Goal: Transaction & Acquisition: Purchase product/service

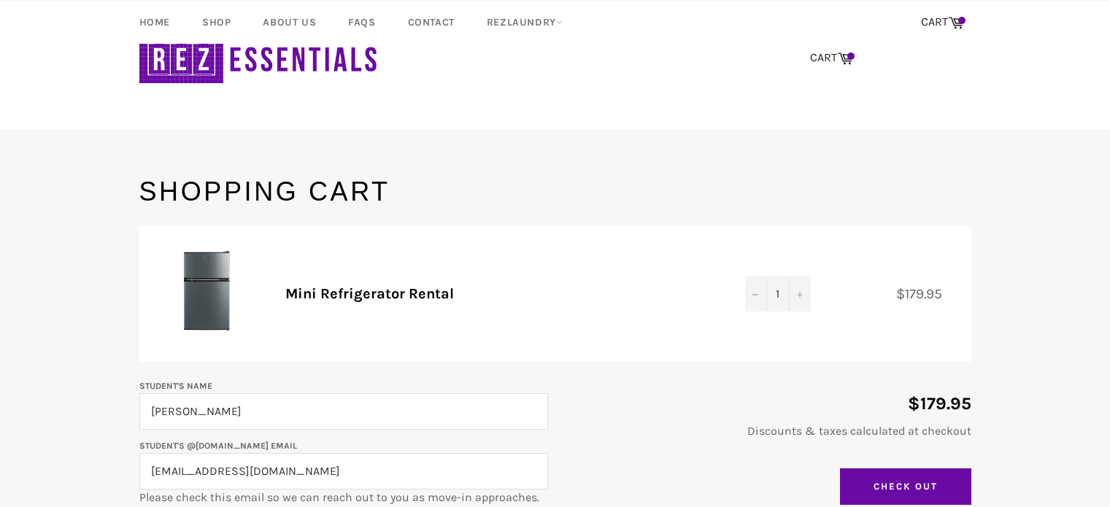
scroll to position [444, 0]
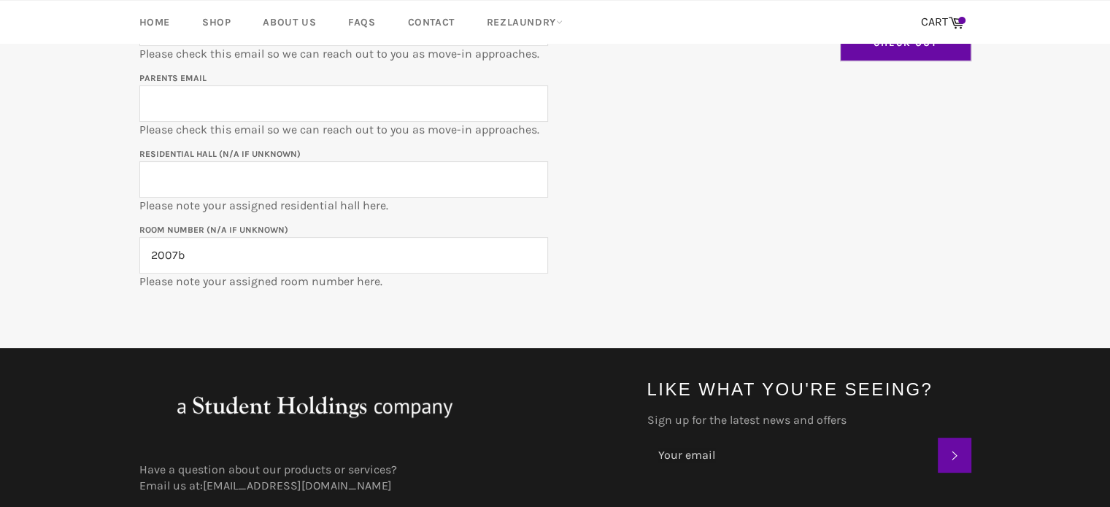
click at [919, 50] on input "Check Out" at bounding box center [905, 43] width 131 height 36
click at [441, 93] on input "Parents email" at bounding box center [343, 103] width 409 height 36
type input "k"
type input "[EMAIL_ADDRESS][DOMAIN_NAME]"
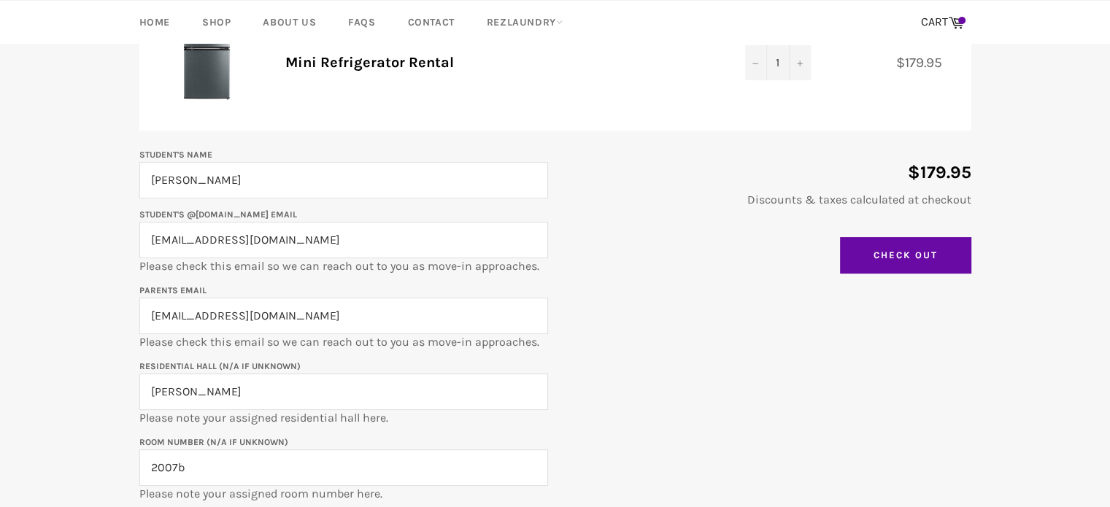
scroll to position [233, 0]
type input "[PERSON_NAME]"
click at [887, 252] on input "Check Out" at bounding box center [905, 254] width 131 height 36
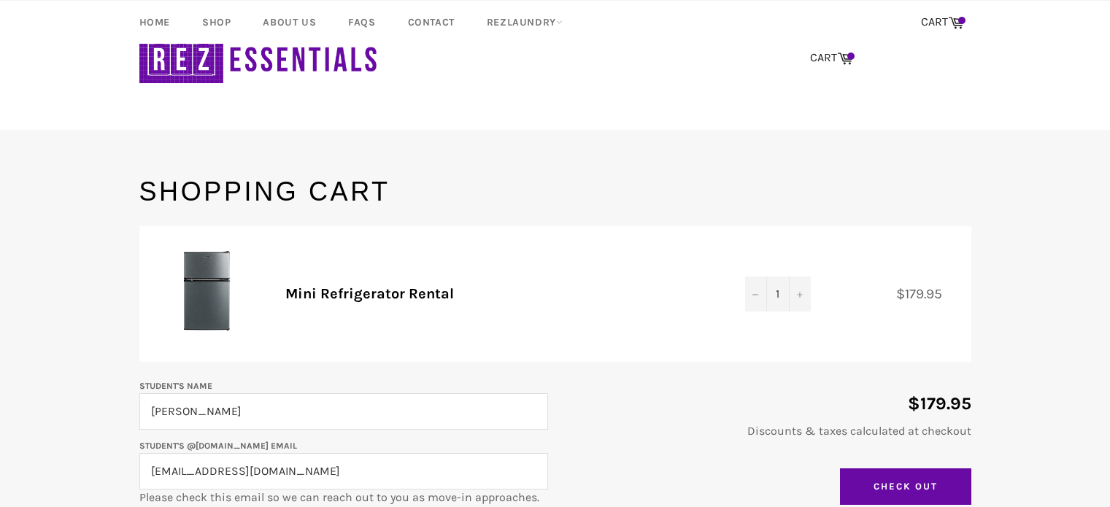
scroll to position [233, 0]
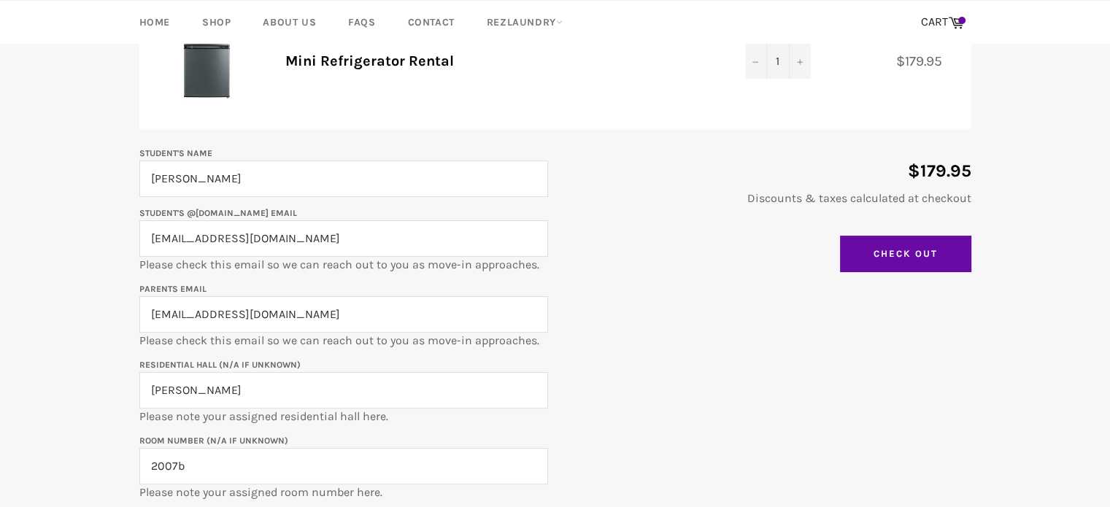
drag, startPoint x: 190, startPoint y: 235, endPoint x: 153, endPoint y: 239, distance: 37.4
click at [153, 239] on input "[EMAIL_ADDRESS][DOMAIN_NAME]" at bounding box center [343, 238] width 409 height 36
drag, startPoint x: 266, startPoint y: 227, endPoint x: 117, endPoint y: 240, distance: 149.4
click at [117, 240] on main "Shopping Cart Product Quantity Total Mini Refrigerator Rental Quantity 1 − + $1…" at bounding box center [555, 250] width 1110 height 618
type input "[EMAIL_ADDRESS][DOMAIN_NAME]"
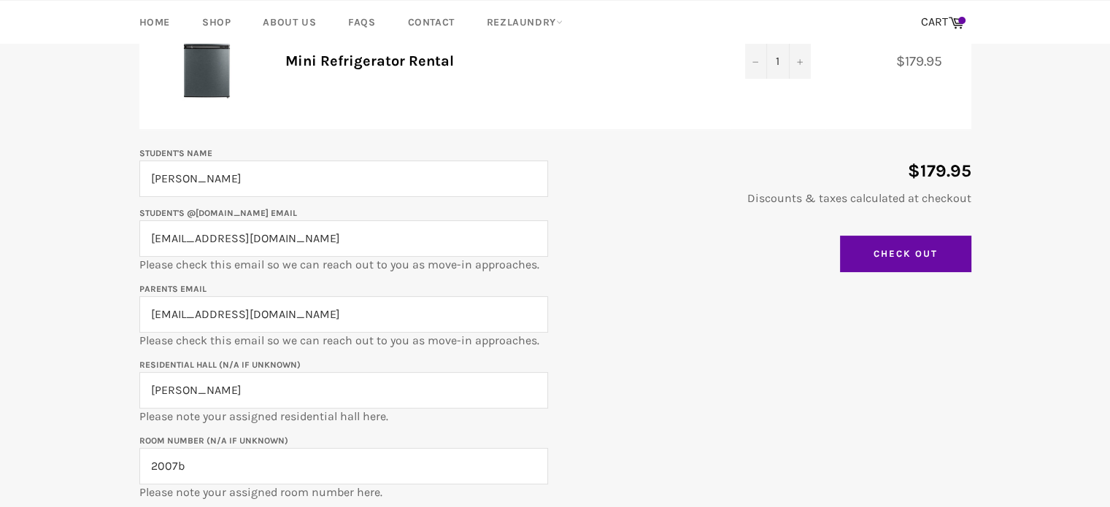
click input "Update Cart" at bounding box center [0, 0] width 0 height 0
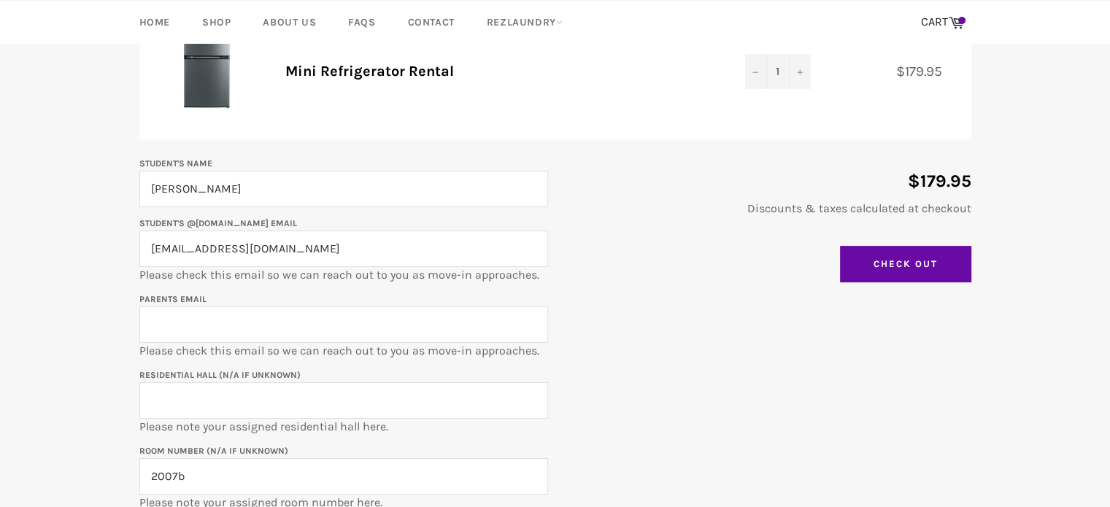
scroll to position [233, 0]
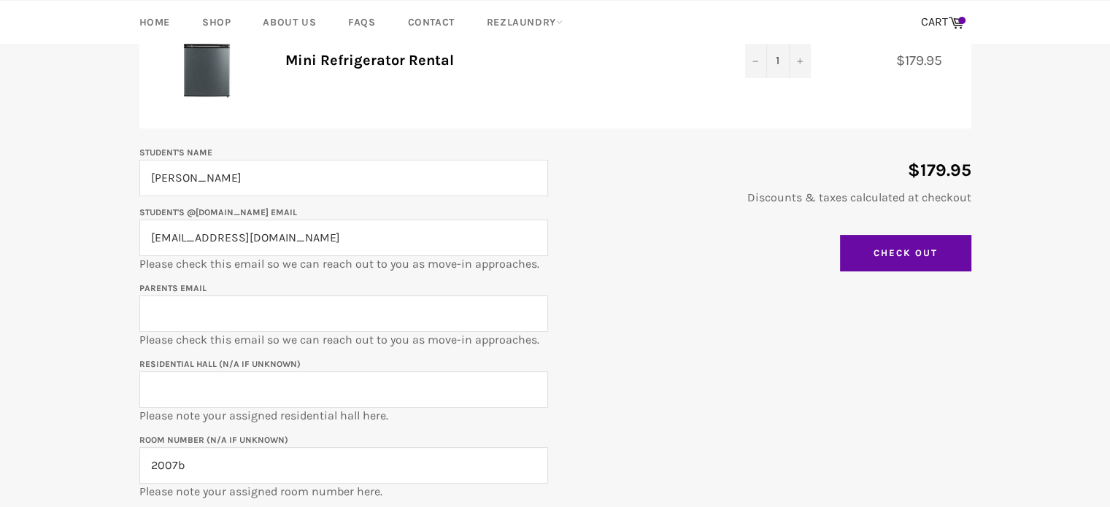
click at [493, 317] on input "Parents email" at bounding box center [343, 314] width 409 height 36
drag, startPoint x: 376, startPoint y: 232, endPoint x: 55, endPoint y: 242, distance: 320.5
click at [55, 242] on main "Shopping Cart Product Quantity Total Mini Refrigerator Rental Quantity 1 − + $1…" at bounding box center [555, 249] width 1110 height 618
type input "stephanieberesford2028@u.northwestern.edu"
type input "[EMAIL_ADDRESS][DOMAIN_NAME]"
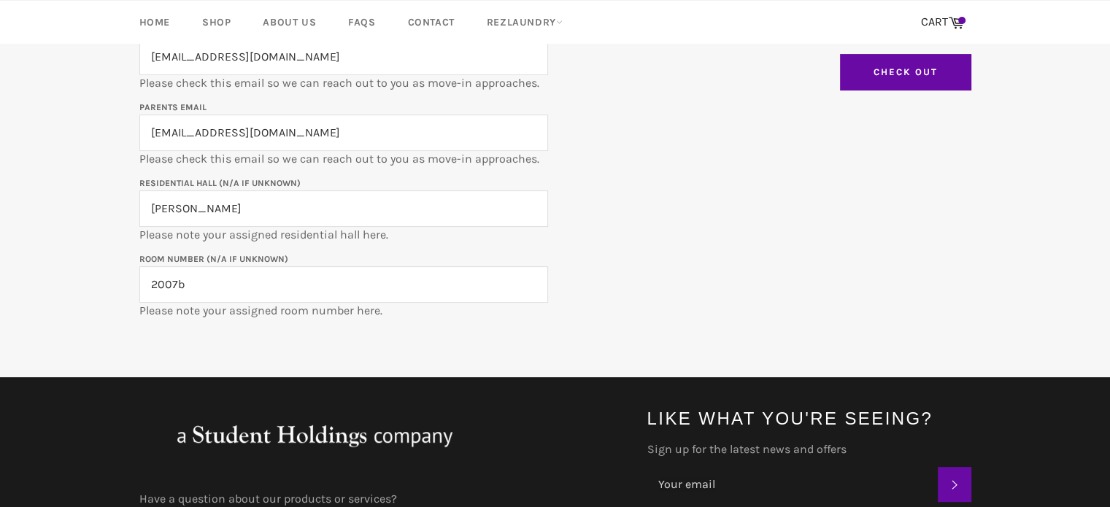
scroll to position [417, 0]
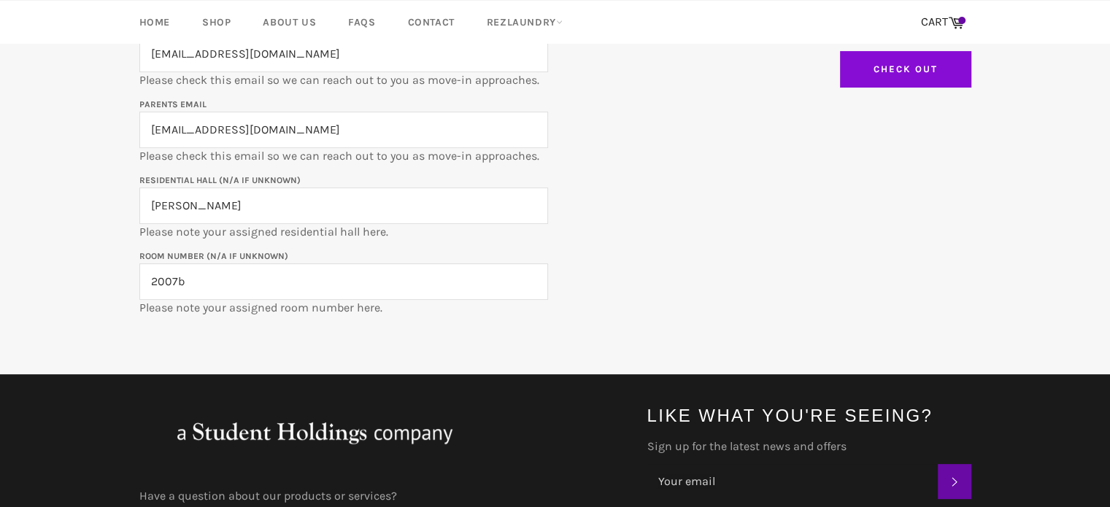
type input "[PERSON_NAME]"
click at [877, 53] on input "Check Out" at bounding box center [905, 69] width 131 height 36
